Goal: Transaction & Acquisition: Purchase product/service

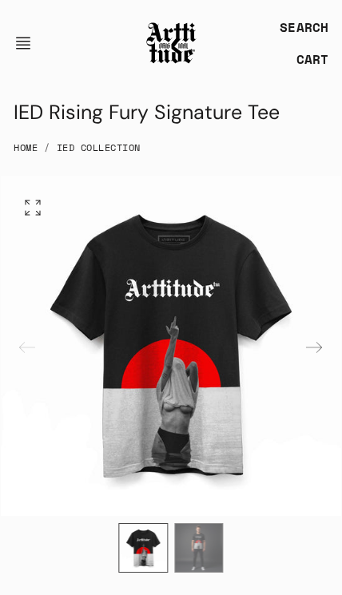
scroll to position [457, 0]
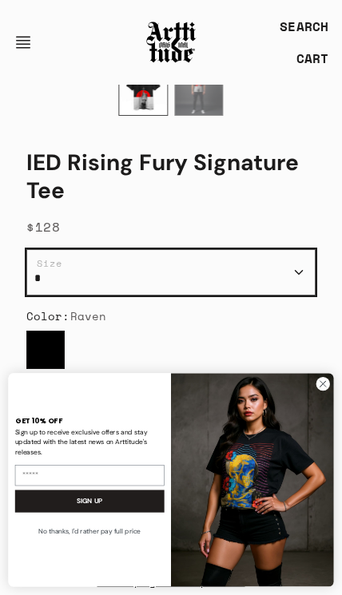
click at [281, 271] on select "* * * ** ***" at bounding box center [170, 272] width 289 height 46
select select "**"
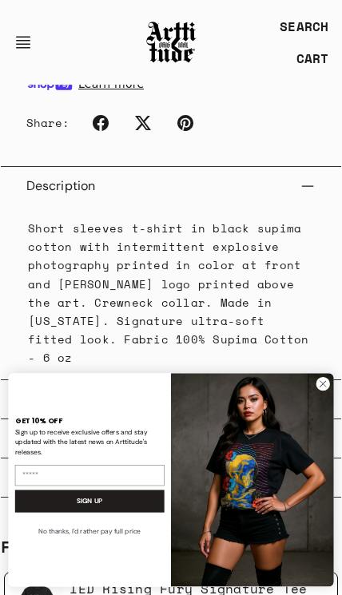
scroll to position [998, 0]
click at [314, 448] on img "FLYOUT Form" at bounding box center [252, 479] width 163 height 213
click at [333, 452] on img "FLYOUT Form" at bounding box center [252, 479] width 163 height 213
click at [332, 451] on img "FLYOUT Form" at bounding box center [252, 479] width 163 height 213
click at [333, 444] on img "FLYOUT Form" at bounding box center [252, 479] width 163 height 213
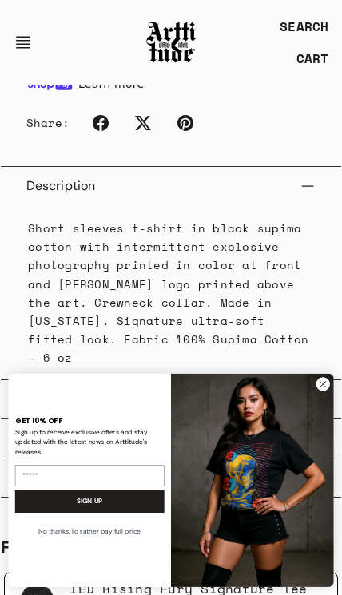
click at [339, 451] on div "Close dialog GET 10% OFF Sign up to receive exclusive offers and stay updated w…" at bounding box center [171, 480] width 342 height 230
click at [325, 391] on icon "Close dialog" at bounding box center [323, 383] width 14 height 14
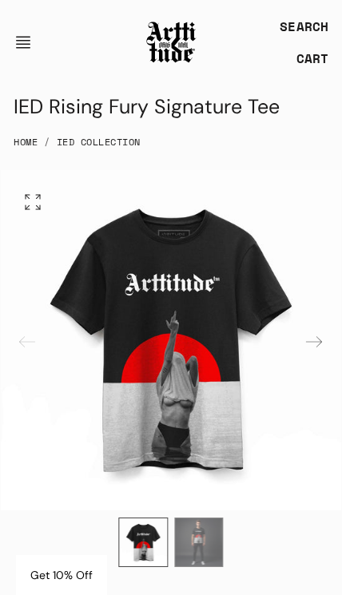
scroll to position [0, 0]
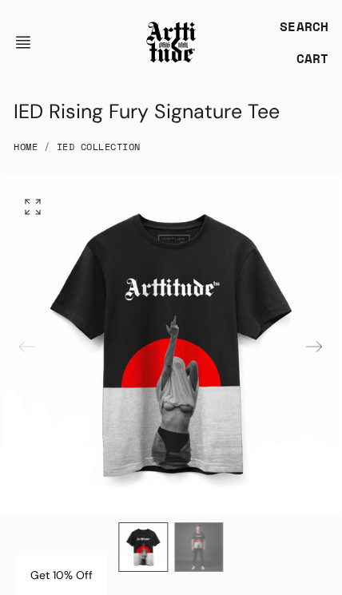
click at [318, 328] on div "Next slide" at bounding box center [314, 347] width 38 height 38
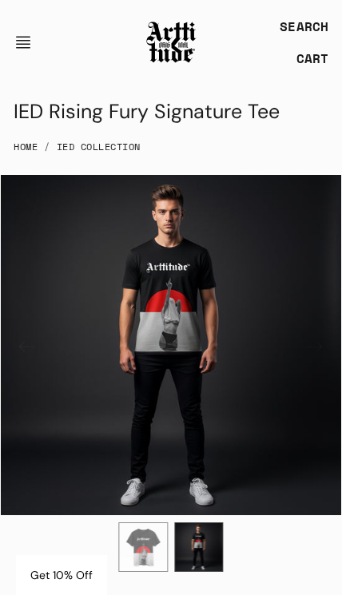
click at [314, 332] on img "2 / 2" at bounding box center [171, 345] width 340 height 340
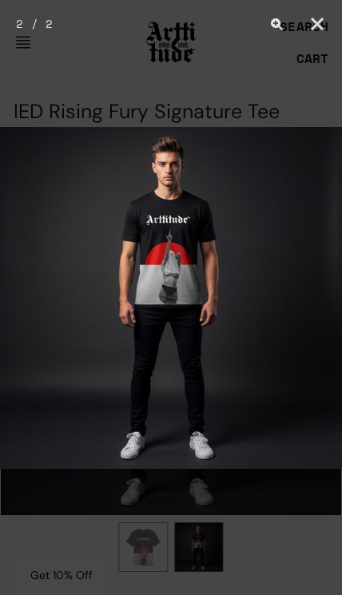
click at [320, 339] on img at bounding box center [171, 298] width 342 height 342
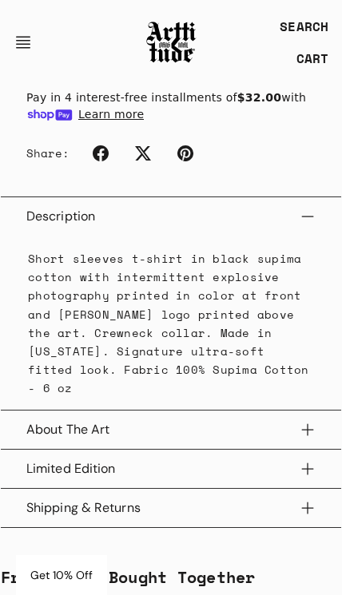
scroll to position [971, 0]
